Goal: Information Seeking & Learning: Learn about a topic

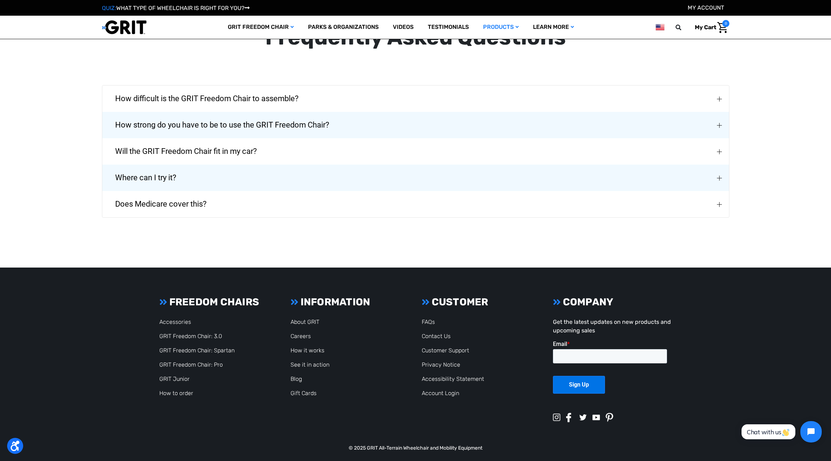
scroll to position [967, 0]
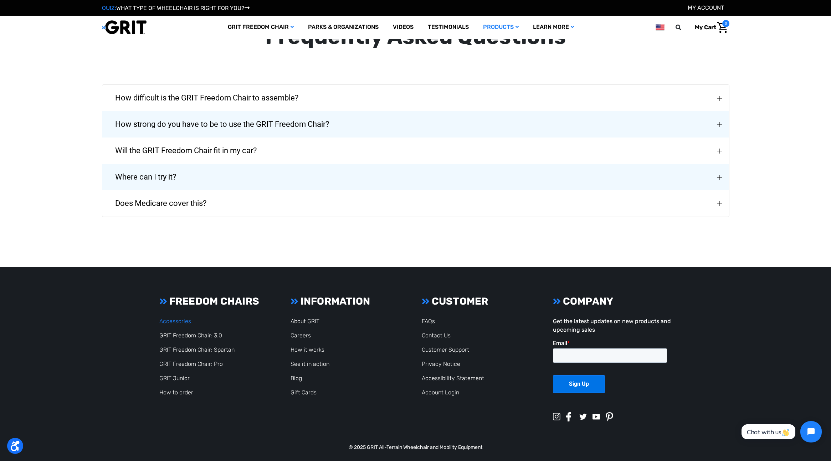
click at [162, 316] on article "FREEDOM CHAIRS Accessories GRIT Freedom Chair: 3.0 GRIT Freedom Chair: Spartan …" at bounding box center [218, 347] width 127 height 102
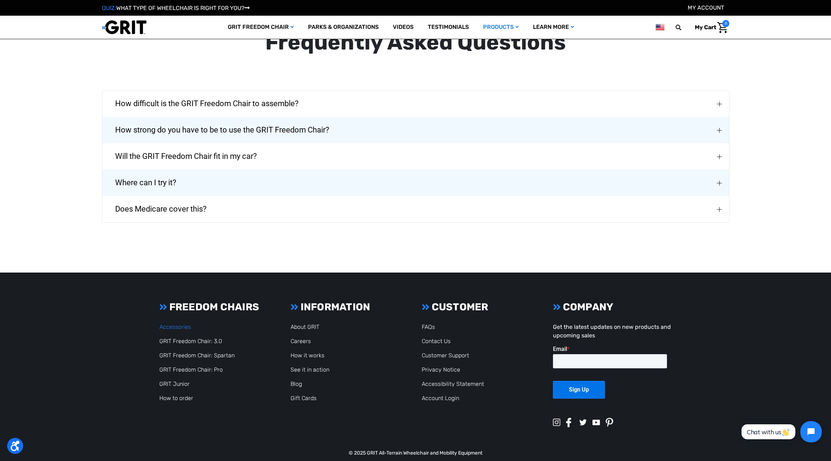
click at [171, 326] on link "Accessories" at bounding box center [175, 327] width 32 height 7
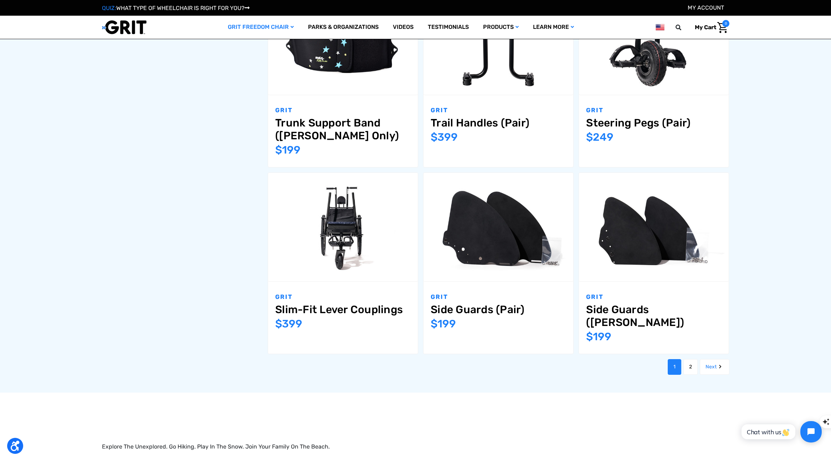
scroll to position [778, 0]
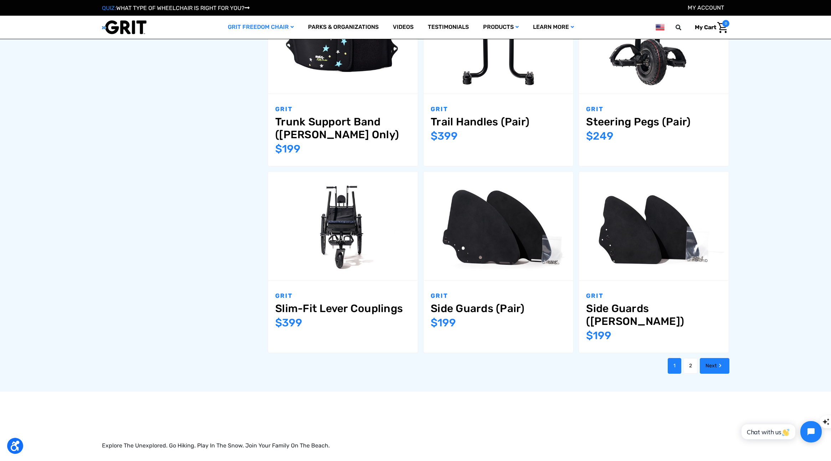
click at [709, 358] on link "Next" at bounding box center [715, 366] width 30 height 16
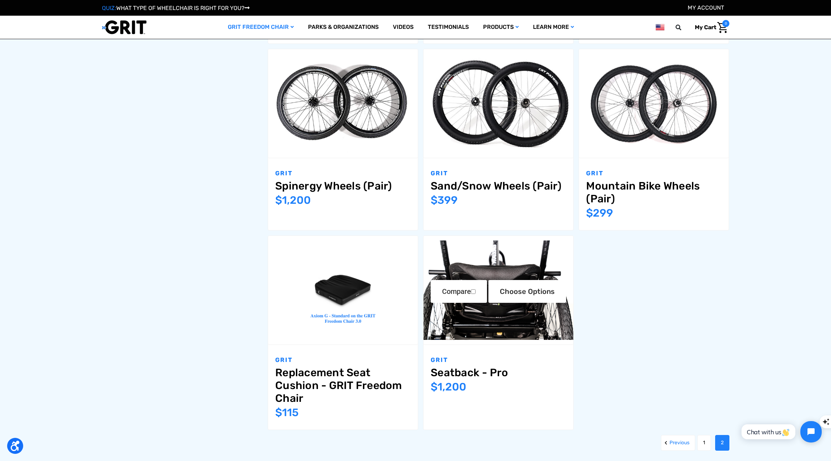
scroll to position [690, 0]
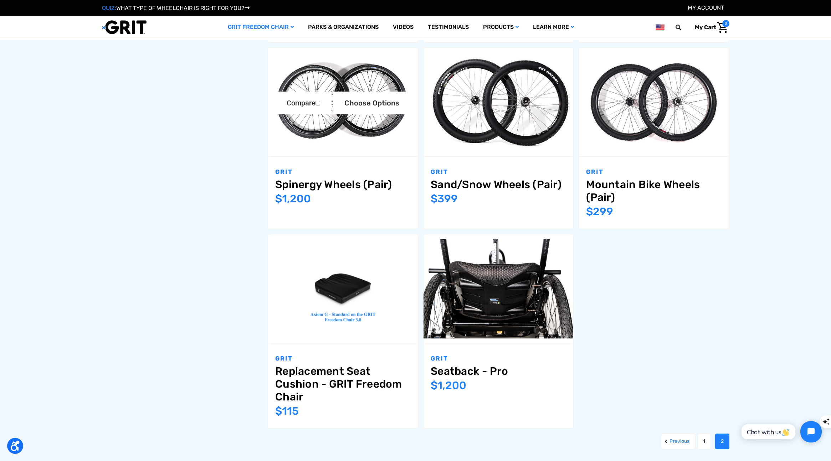
click at [365, 188] on link "Spinergy Wheels (Pair)" at bounding box center [343, 184] width 136 height 13
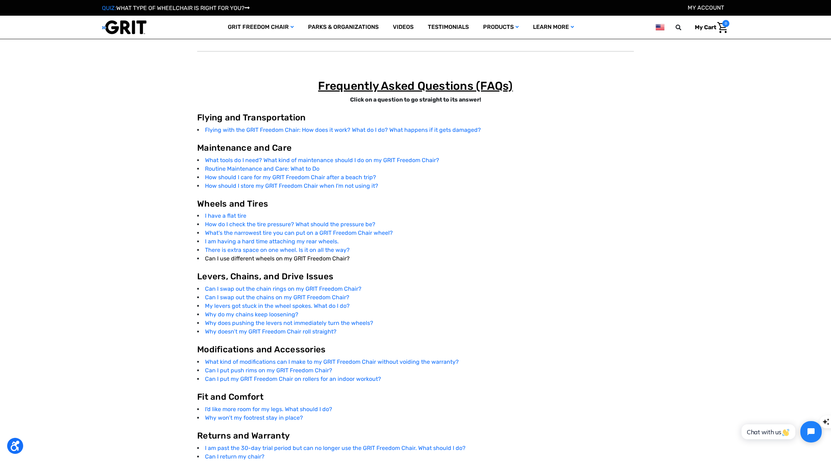
scroll to position [1330, 0]
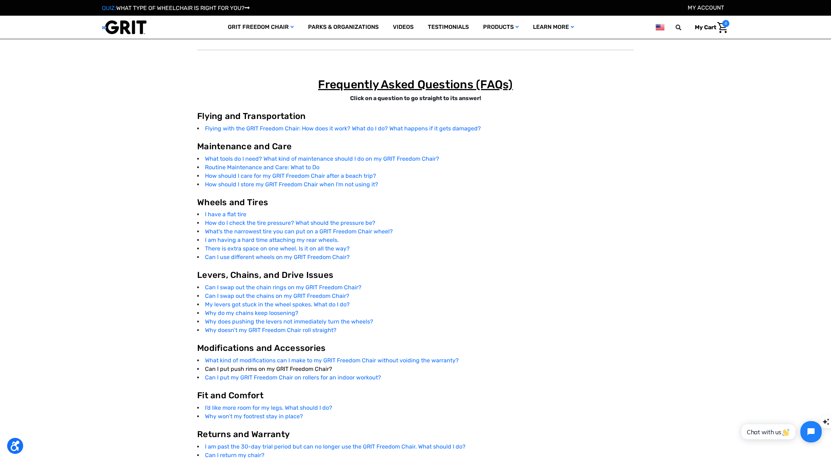
click at [290, 368] on link "Can I put push rims on my GRIT Freedom Chair?" at bounding box center [268, 369] width 127 height 7
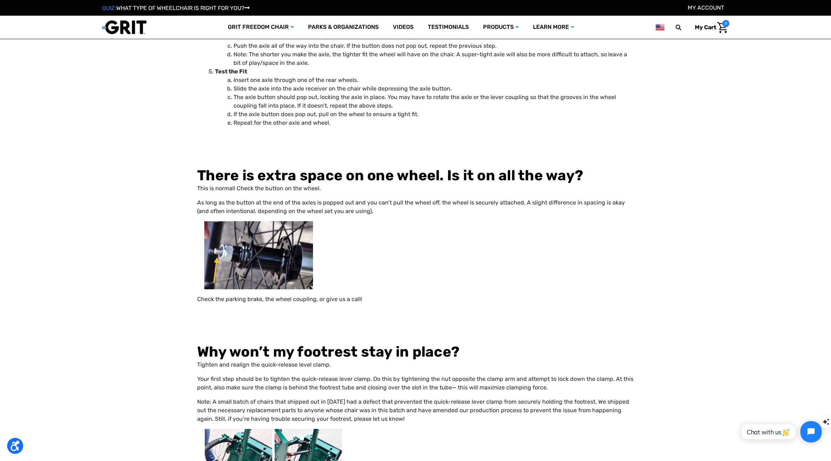
scroll to position [6907, 0]
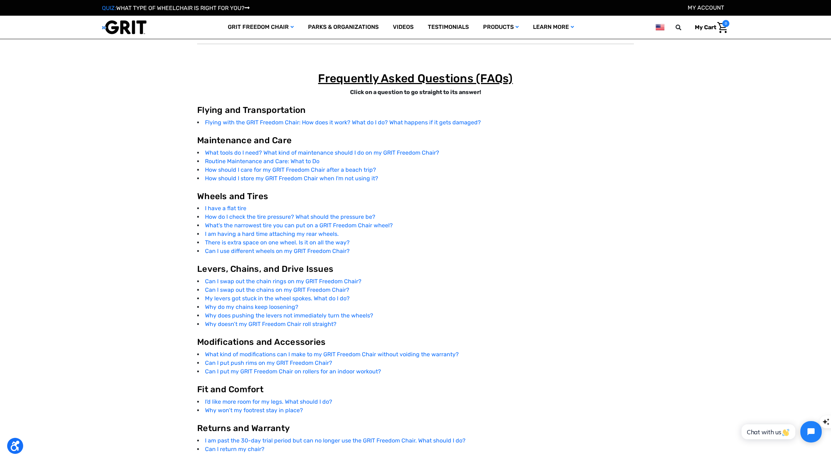
scroll to position [1330, 0]
